Goal: Task Accomplishment & Management: Use online tool/utility

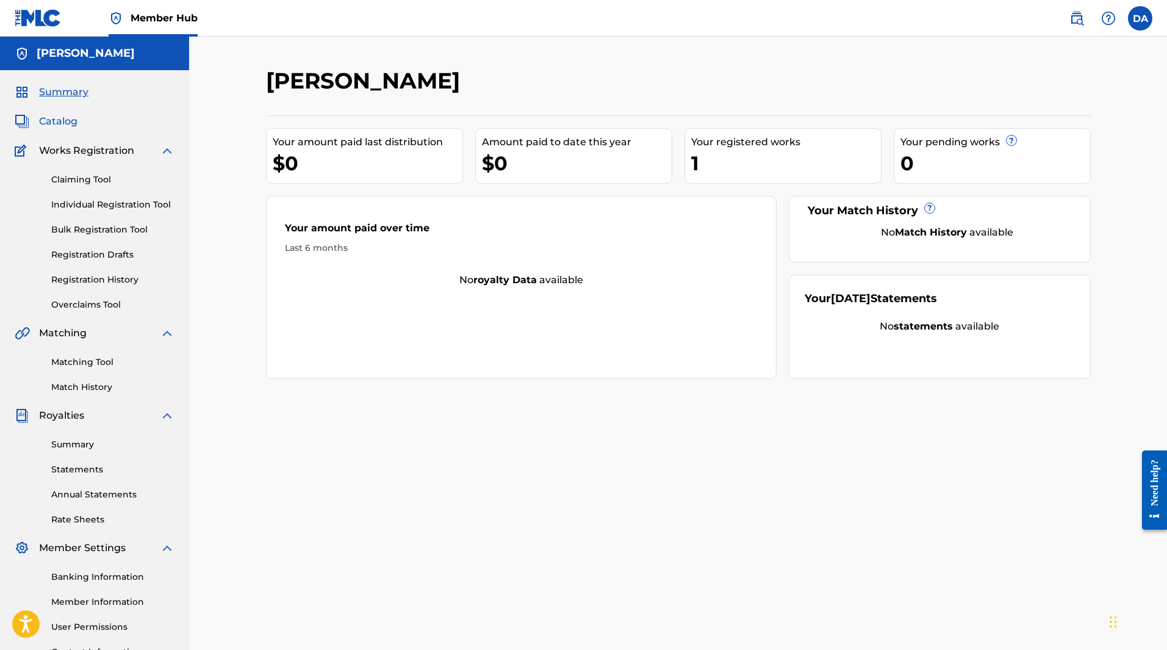
click at [73, 124] on span "Catalog" at bounding box center [58, 121] width 38 height 15
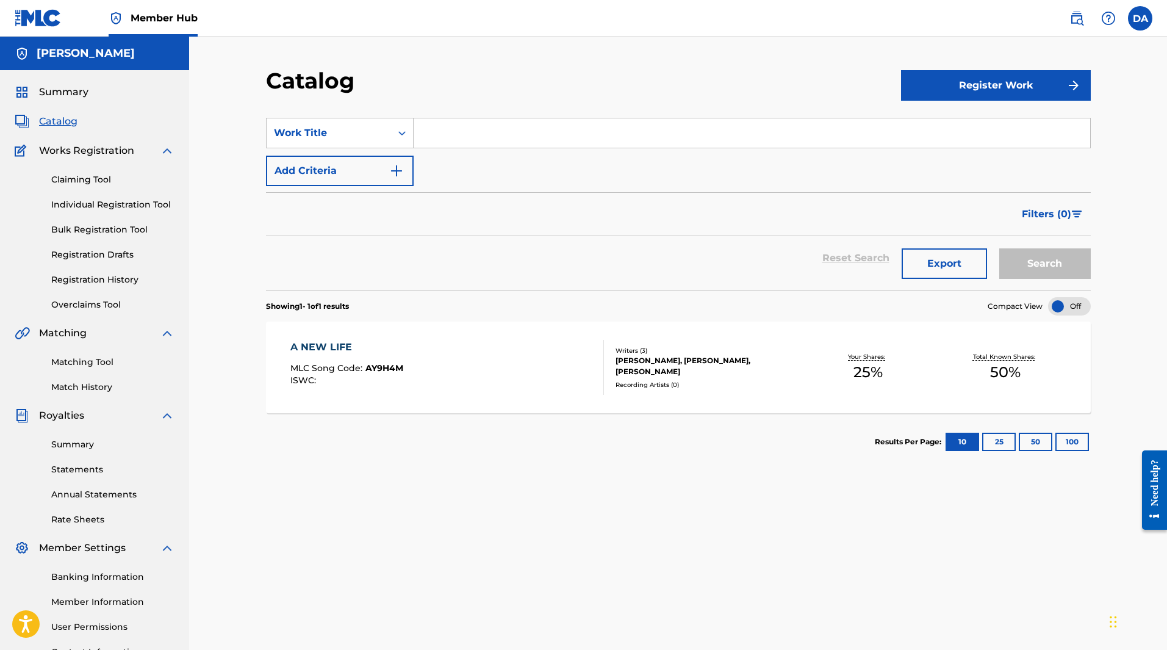
click at [643, 373] on div "[PERSON_NAME], [PERSON_NAME], [PERSON_NAME]" at bounding box center [708, 366] width 184 height 22
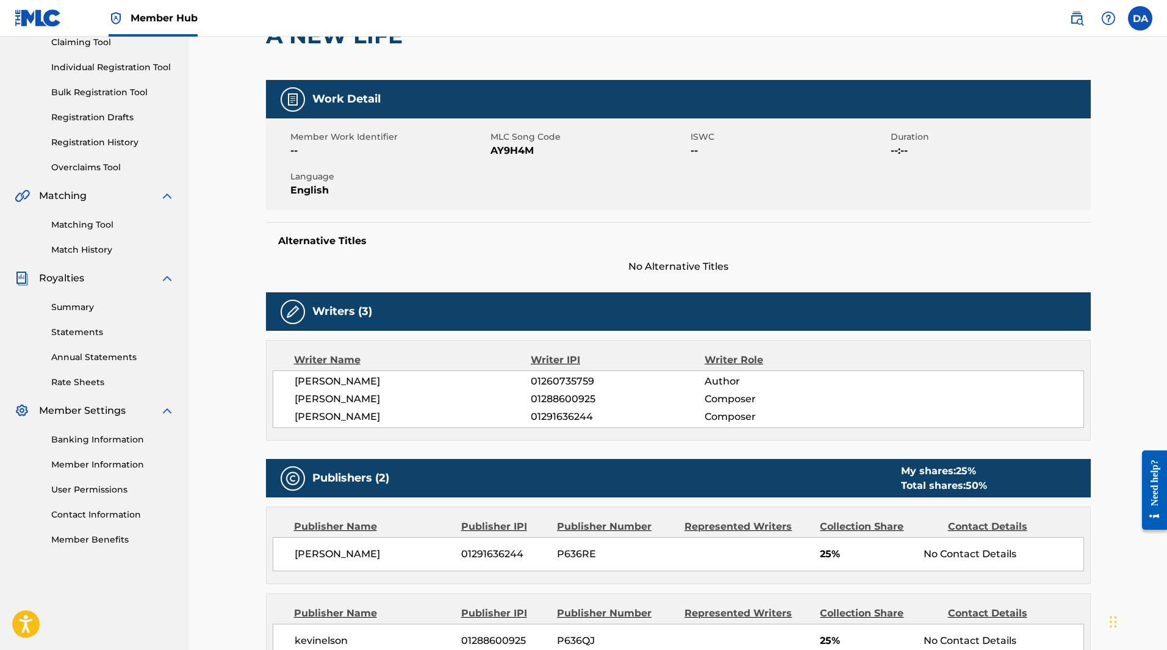
scroll to position [61, 0]
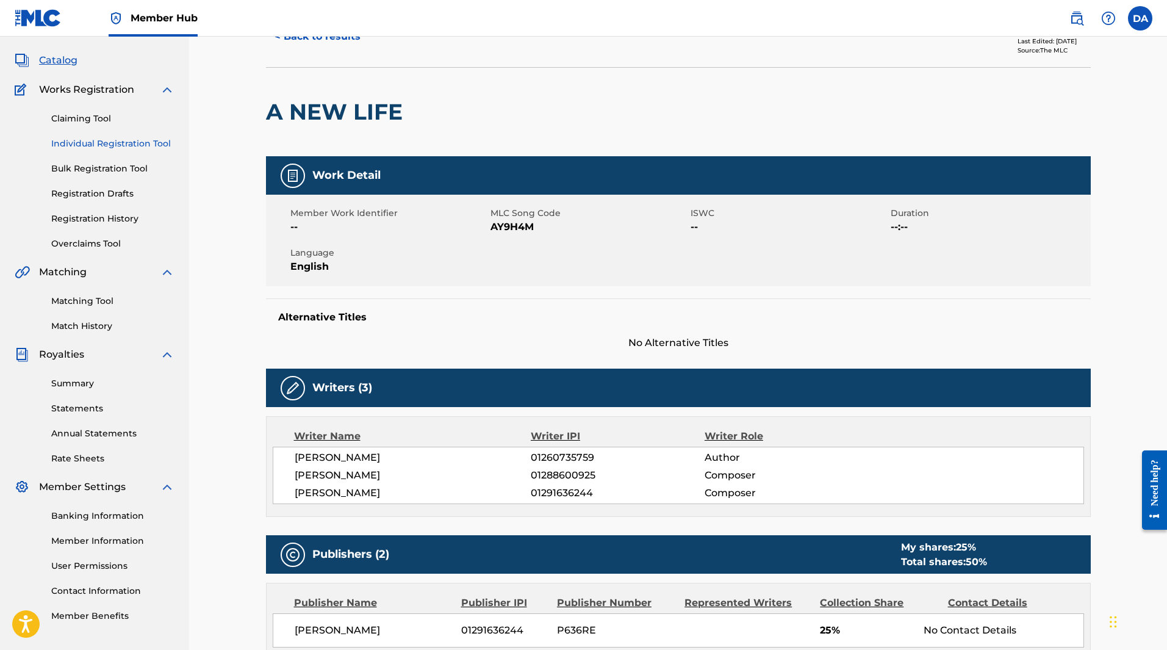
click at [106, 142] on link "Individual Registration Tool" at bounding box center [112, 143] width 123 height 13
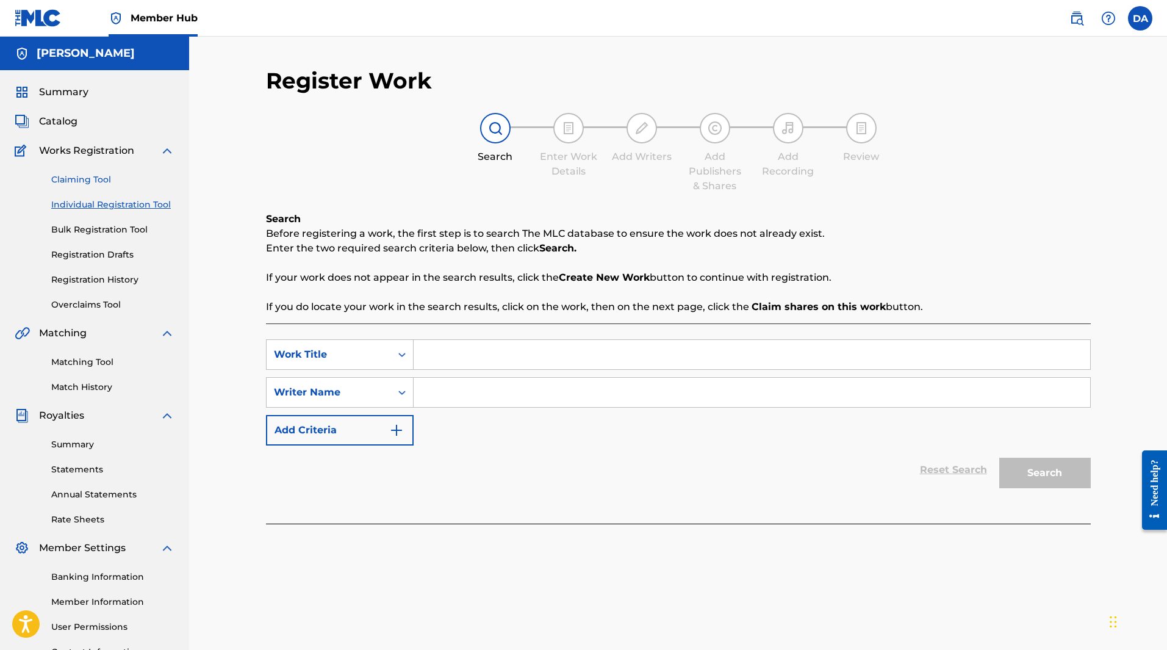
click at [110, 181] on link "Claiming Tool" at bounding box center [112, 179] width 123 height 13
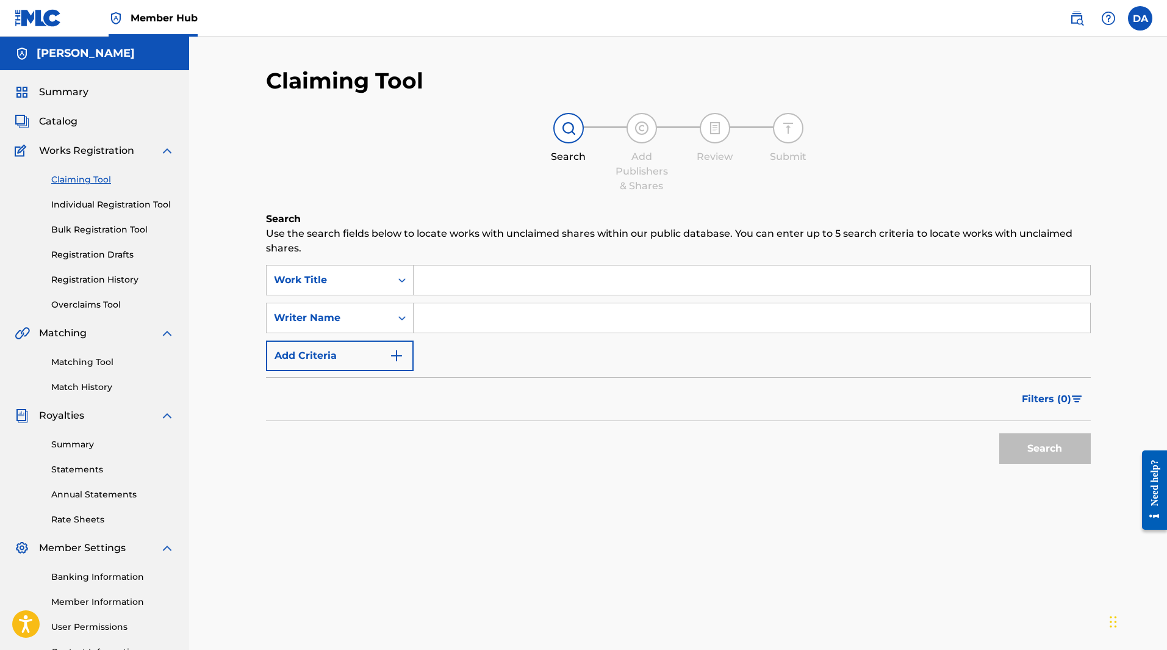
click at [435, 281] on input "Search Form" at bounding box center [752, 279] width 677 height 29
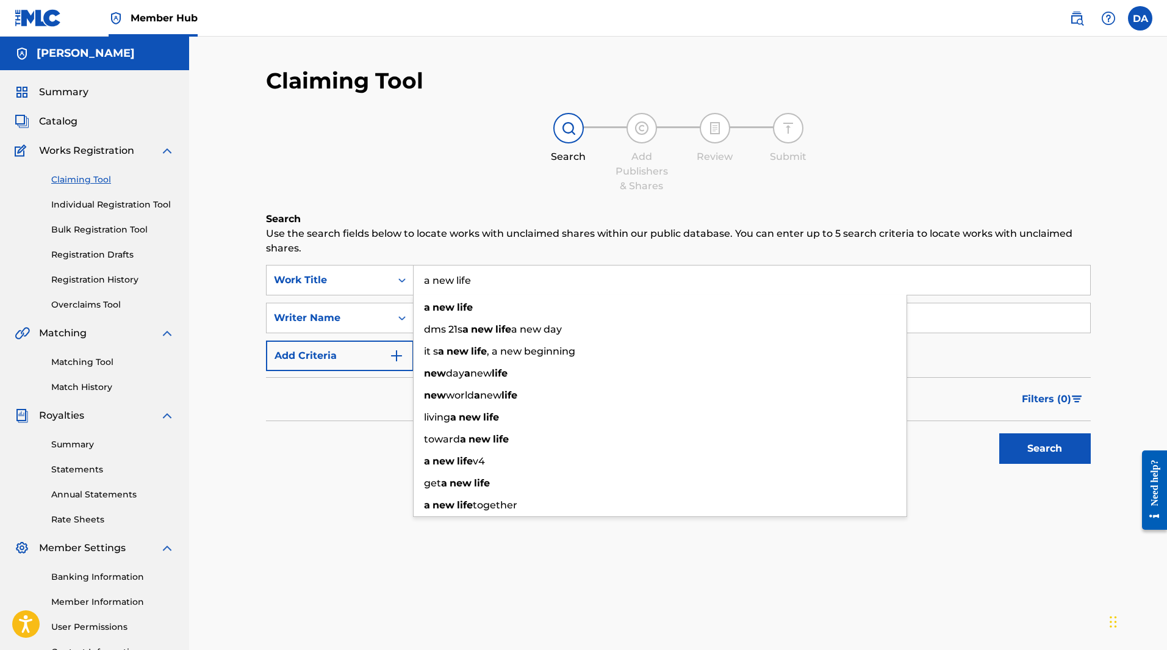
click at [456, 305] on span "Search Form" at bounding box center [456, 307] width 2 height 12
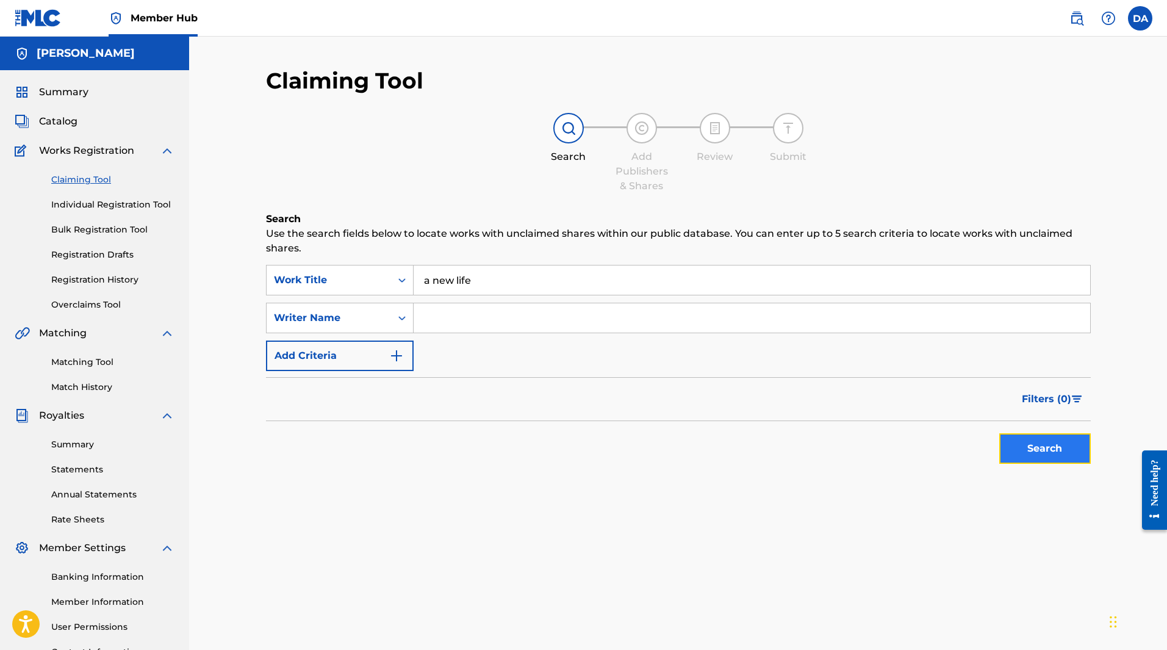
click at [1027, 458] on button "Search" at bounding box center [1045, 448] width 92 height 31
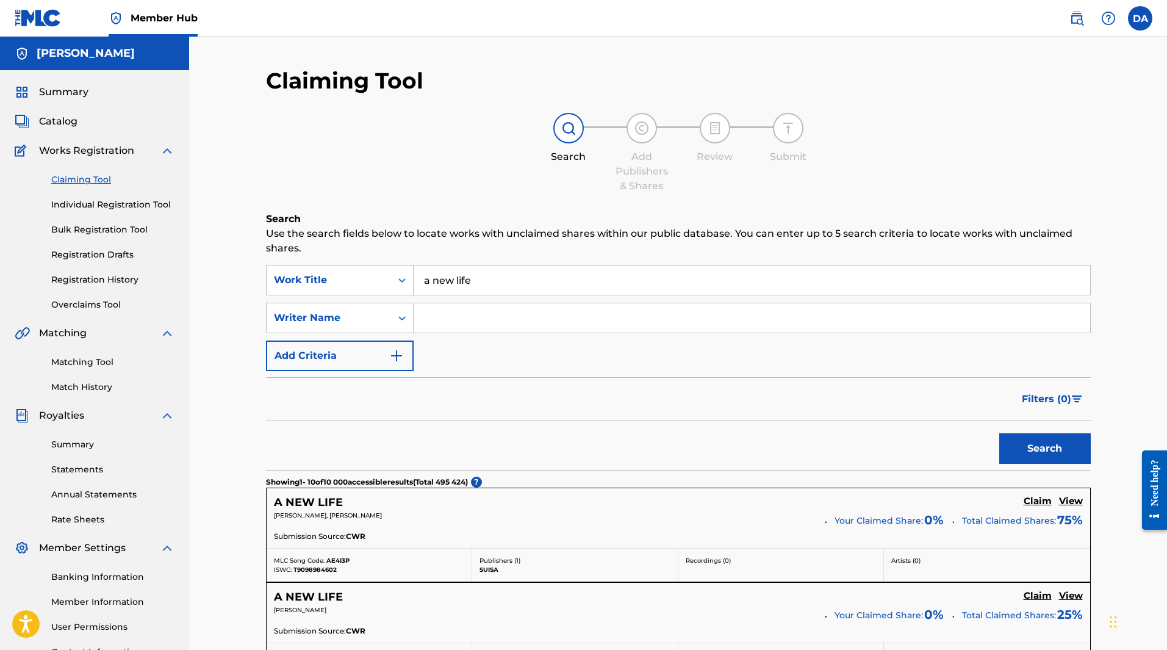
click at [577, 286] on input "a new life" at bounding box center [752, 279] width 677 height 29
type input "a new life [PERSON_NAME]"
click at [999, 433] on button "Search" at bounding box center [1045, 448] width 92 height 31
drag, startPoint x: 577, startPoint y: 286, endPoint x: 380, endPoint y: 257, distance: 198.6
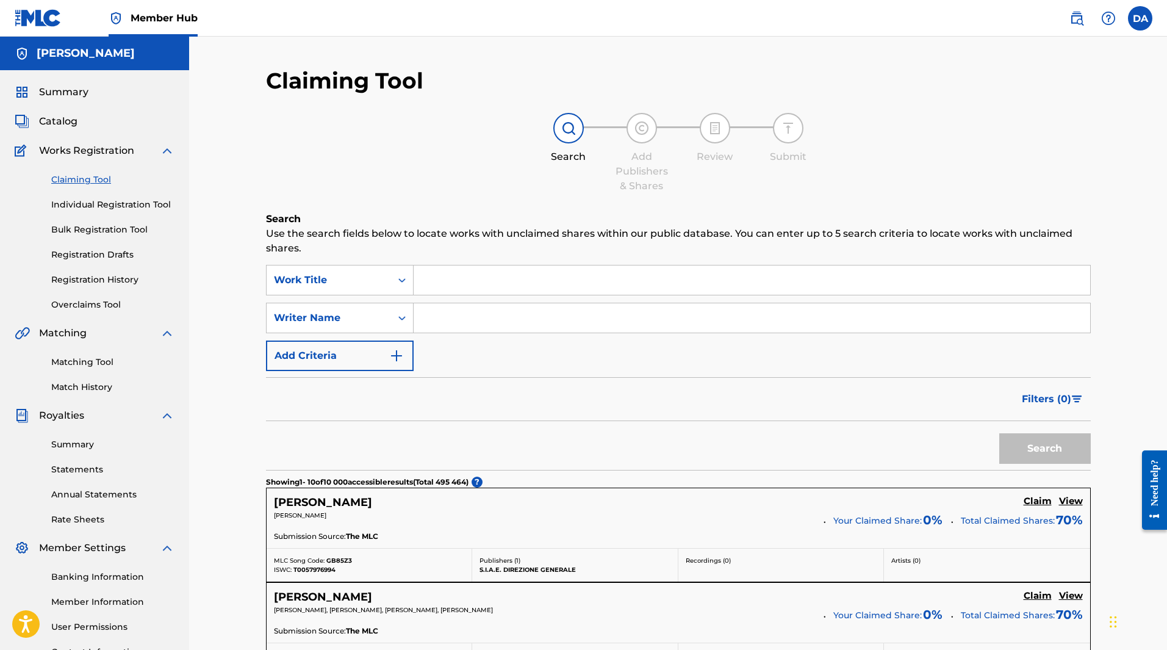
click at [117, 192] on div "Claiming Tool Individual Registration Tool Bulk Registration Tool Registration …" at bounding box center [95, 234] width 160 height 153
click at [129, 203] on link "Individual Registration Tool" at bounding box center [112, 204] width 123 height 13
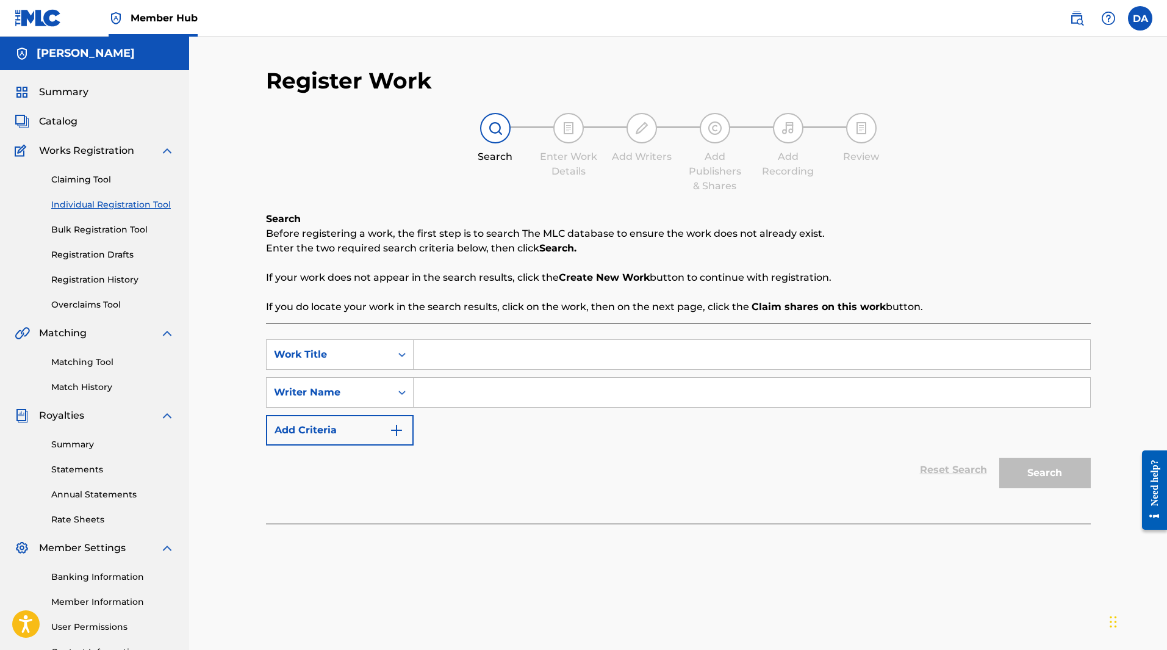
click at [134, 223] on div "Claiming Tool Individual Registration Tool Bulk Registration Tool Registration …" at bounding box center [95, 234] width 160 height 153
click at [137, 232] on link "Bulk Registration Tool" at bounding box center [112, 229] width 123 height 13
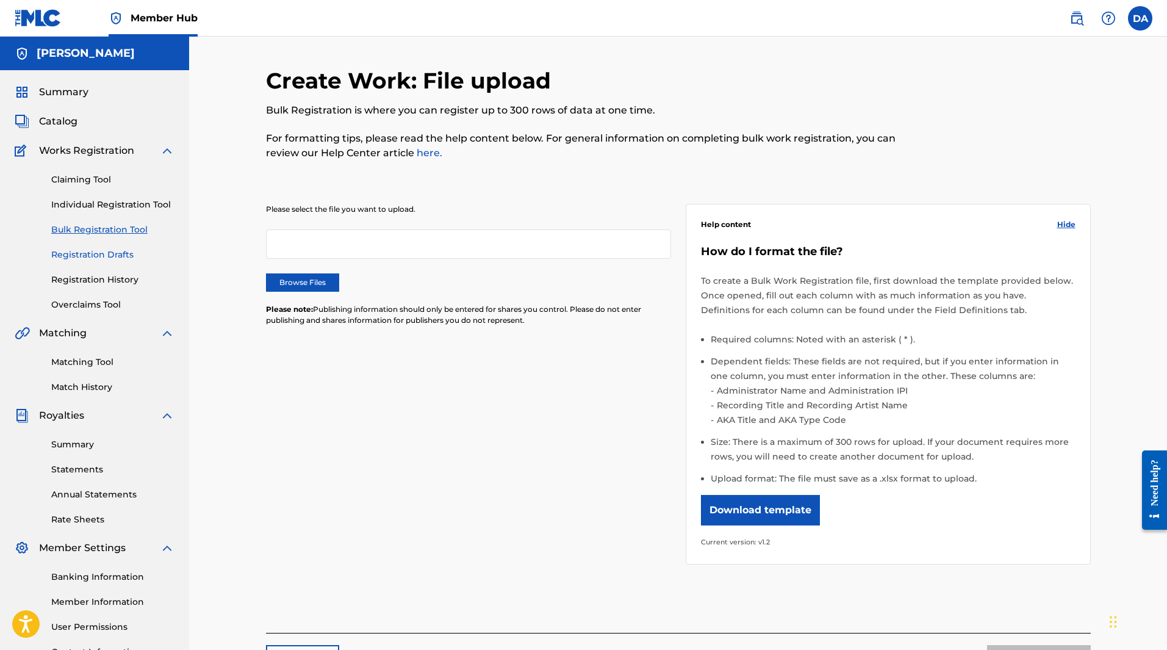
click at [126, 256] on link "Registration Drafts" at bounding box center [112, 254] width 123 height 13
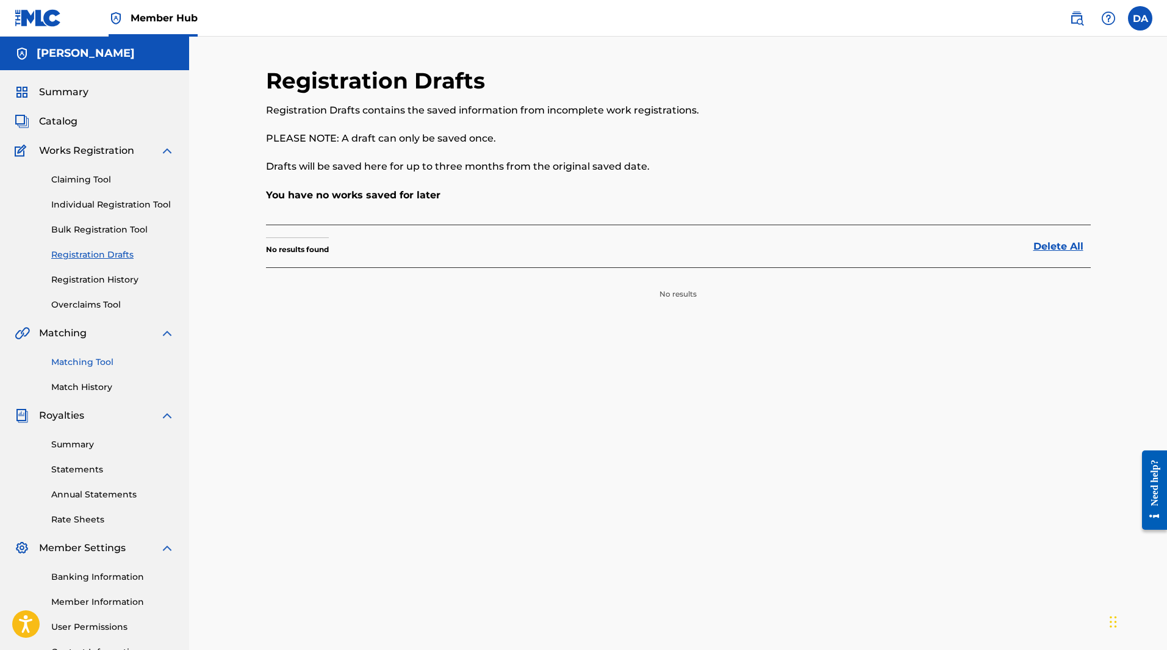
click at [82, 360] on link "Matching Tool" at bounding box center [112, 362] width 123 height 13
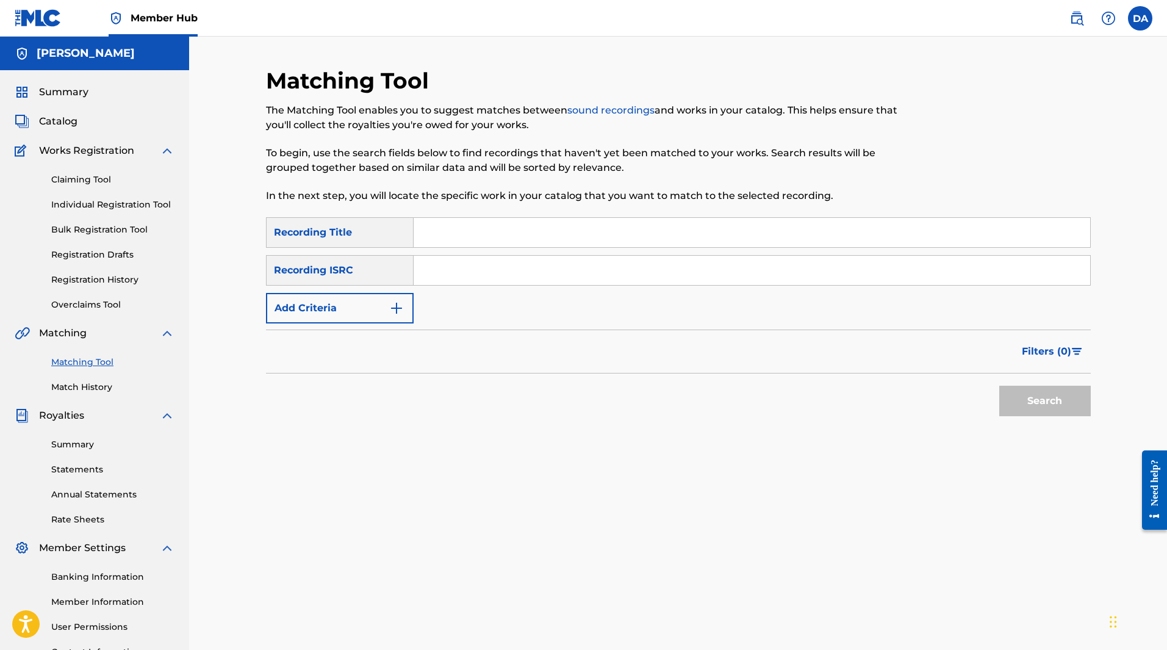
click at [445, 234] on input "Search Form" at bounding box center [752, 232] width 677 height 29
type input "A new life"
click at [477, 271] on input "Search Form" at bounding box center [752, 270] width 677 height 29
click at [1001, 388] on button "Search" at bounding box center [1045, 401] width 92 height 31
